Goal: Use online tool/utility: Utilize a website feature to perform a specific function

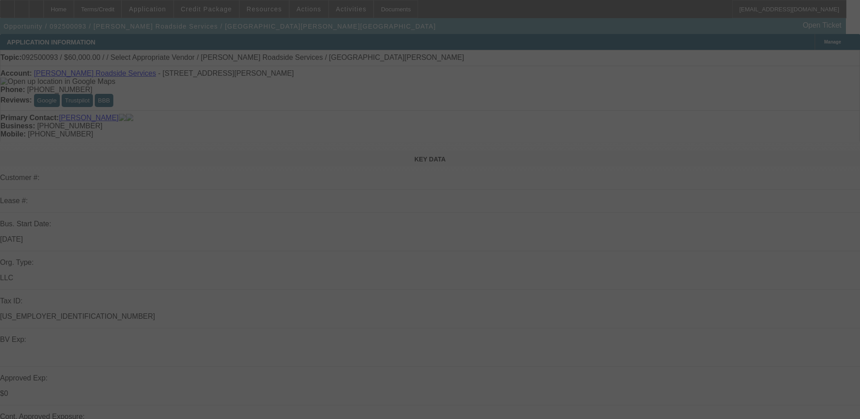
select select "0"
select select "2"
select select "0.1"
select select "0"
select select "2"
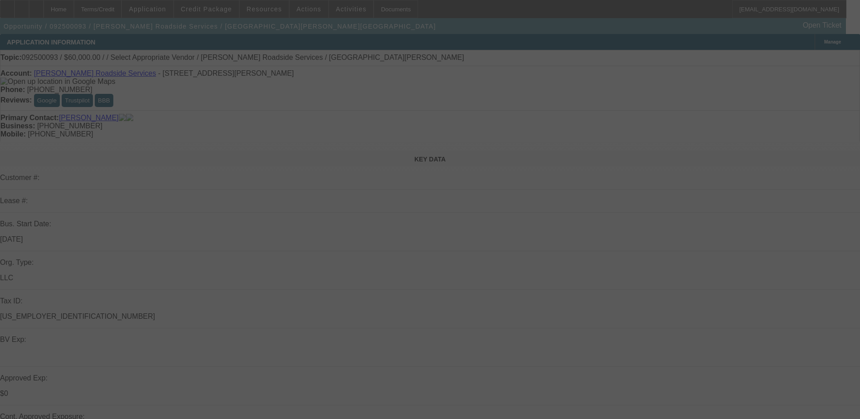
select select "0.1"
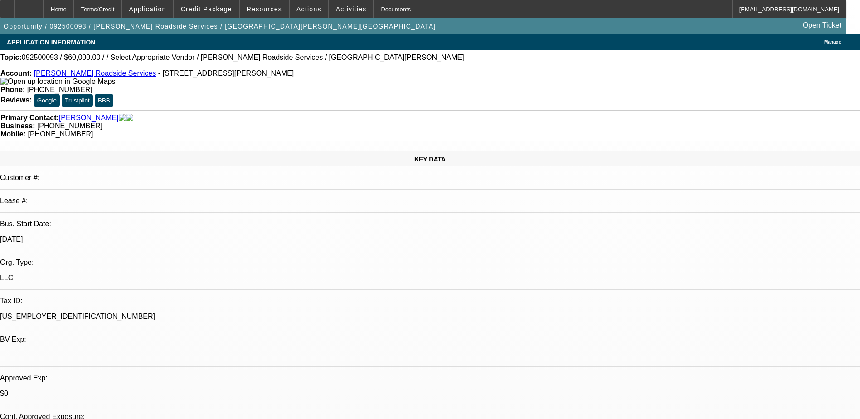
select select "1"
select select "2"
select select "4"
select select "1"
select select "2"
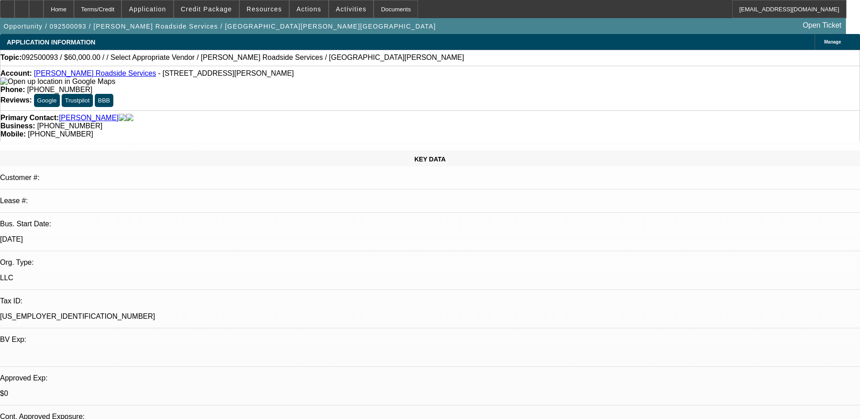
select select "4"
drag, startPoint x: 219, startPoint y: 89, endPoint x: 221, endPoint y: 71, distance: 18.3
click at [219, 86] on div "Account: [PERSON_NAME] Roadside Services - [STREET_ADDRESS][PERSON_NAME]" at bounding box center [429, 77] width 859 height 16
